Goal: Browse casually

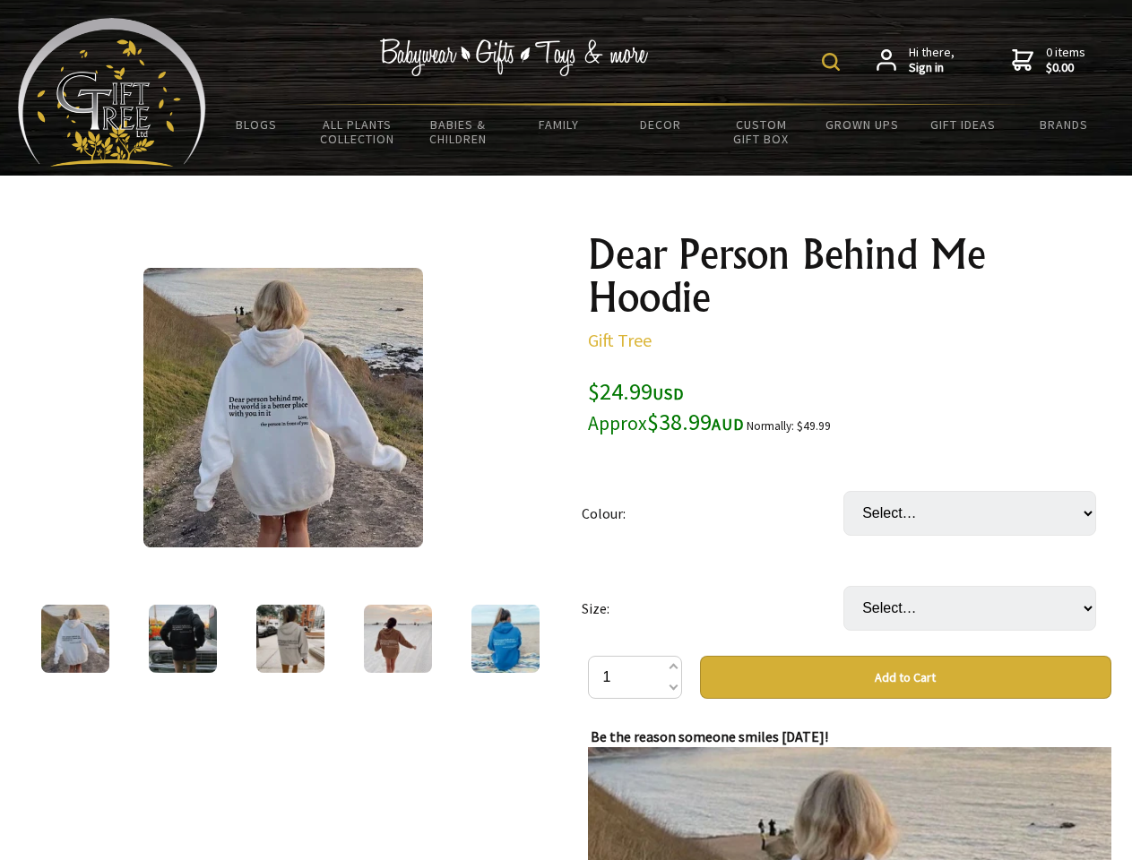
click at [833, 62] on img at bounding box center [831, 62] width 18 height 18
